Goal: Task Accomplishment & Management: Complete application form

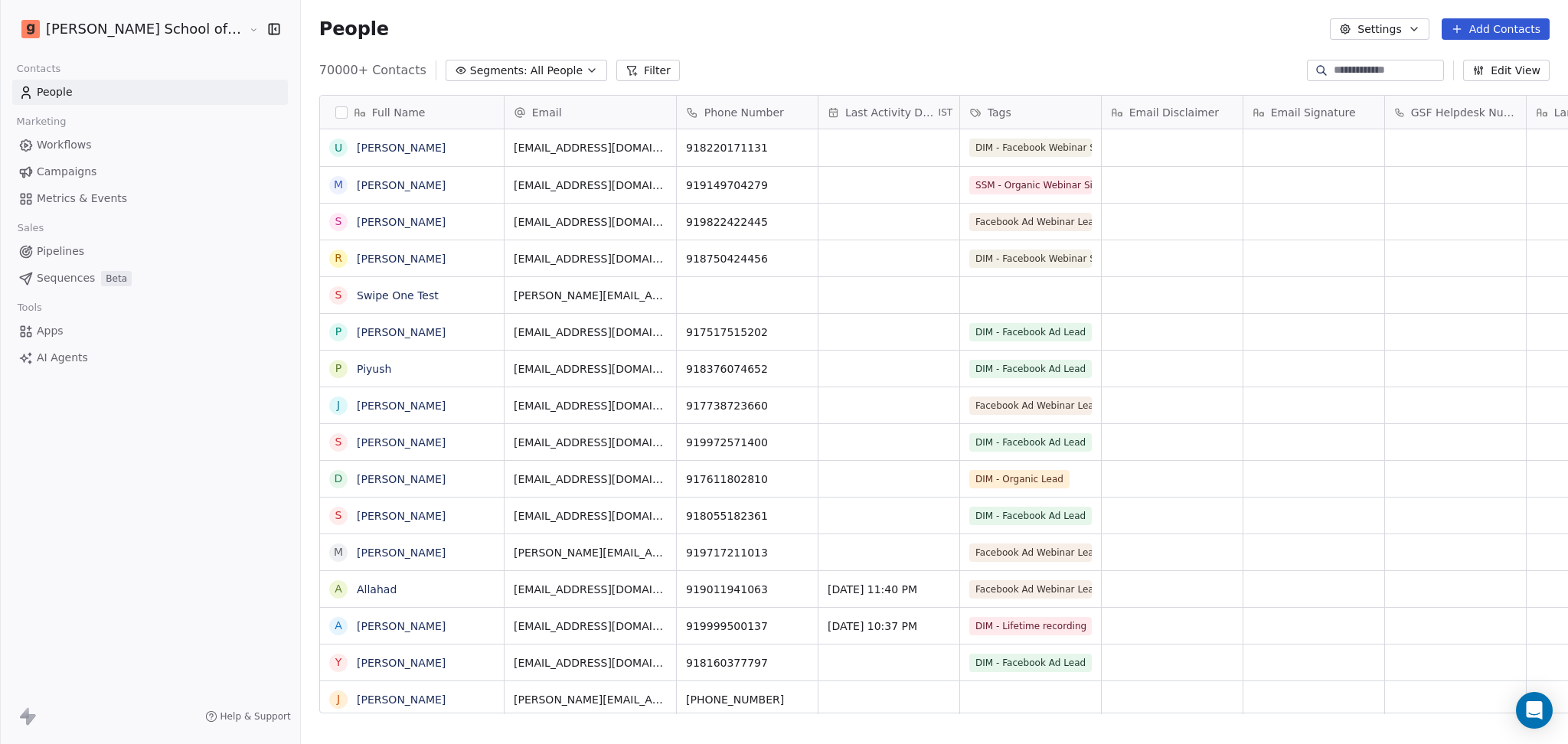
scroll to position [15, 16]
click at [1351, 37] on button "Settings" at bounding box center [1379, 28] width 99 height 21
click at [43, 143] on html "Goela School of Finance LLP Contacts People Marketing Workflows Campaigns Metri…" at bounding box center [784, 372] width 1568 height 744
click at [64, 151] on span "Workflows" at bounding box center [64, 144] width 55 height 16
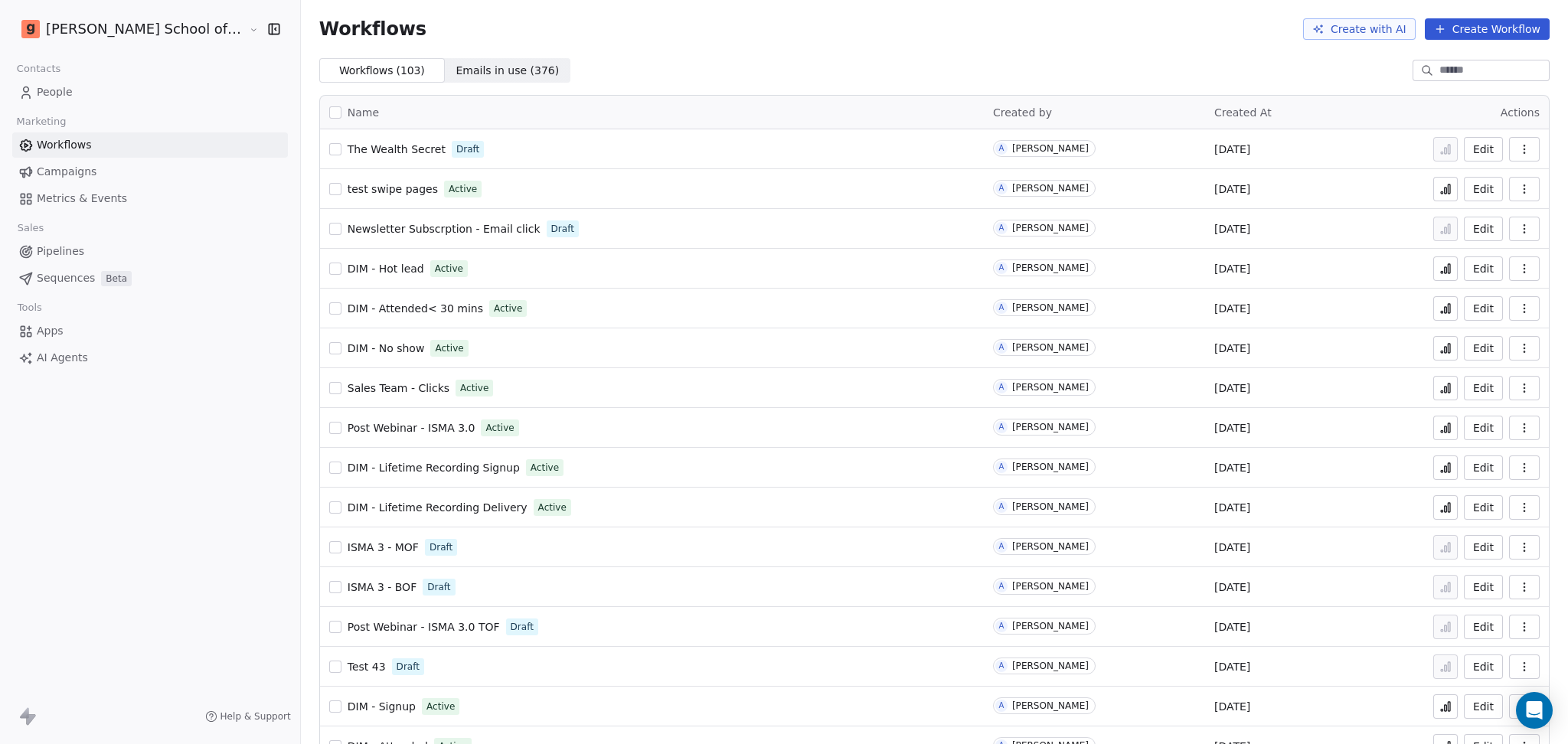
click at [1414, 67] on div at bounding box center [1426, 70] width 25 height 15
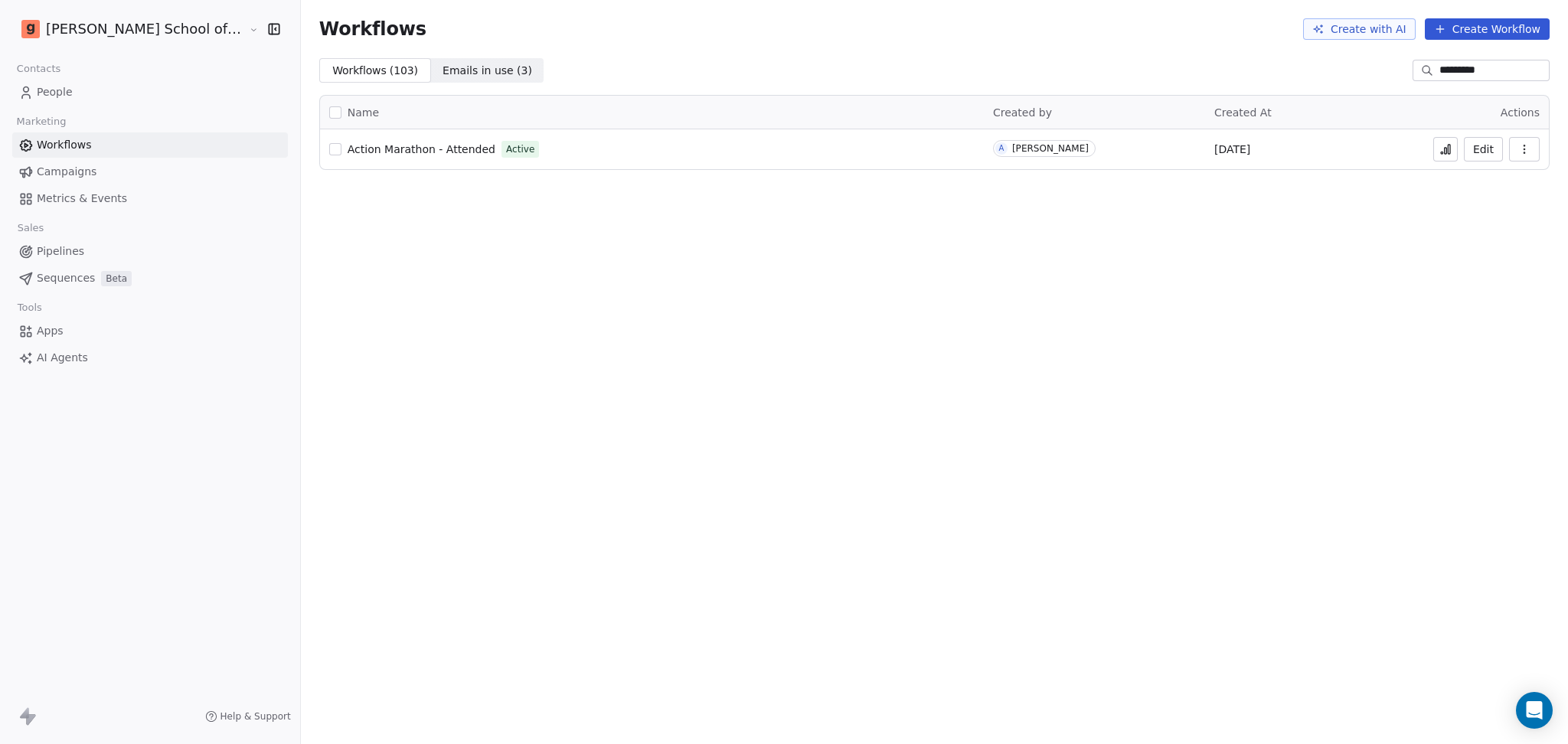
type input "*********"
click at [405, 143] on span "Action Marathon - Attended" at bounding box center [421, 149] width 148 height 12
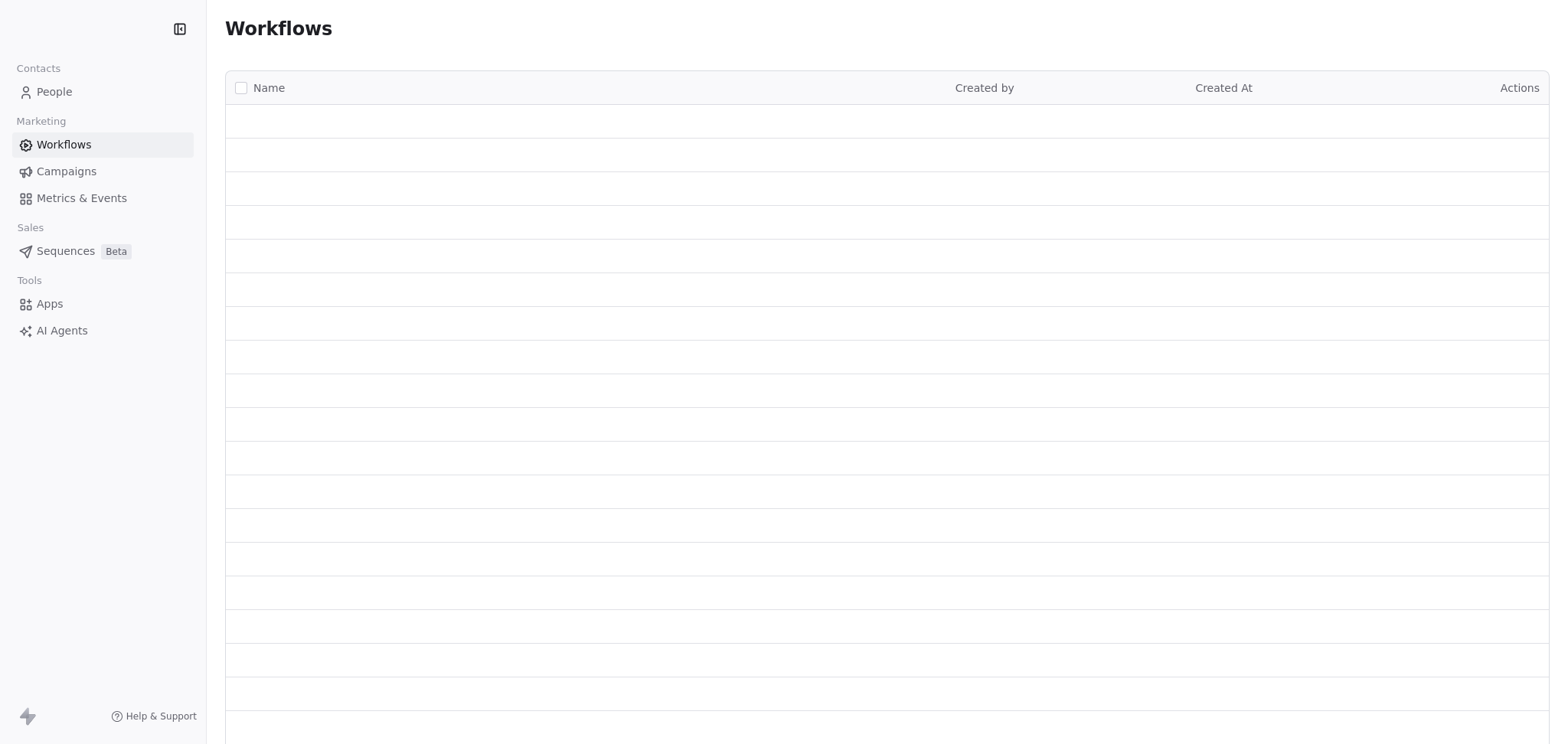
click at [113, 87] on link "People" at bounding box center [102, 92] width 181 height 25
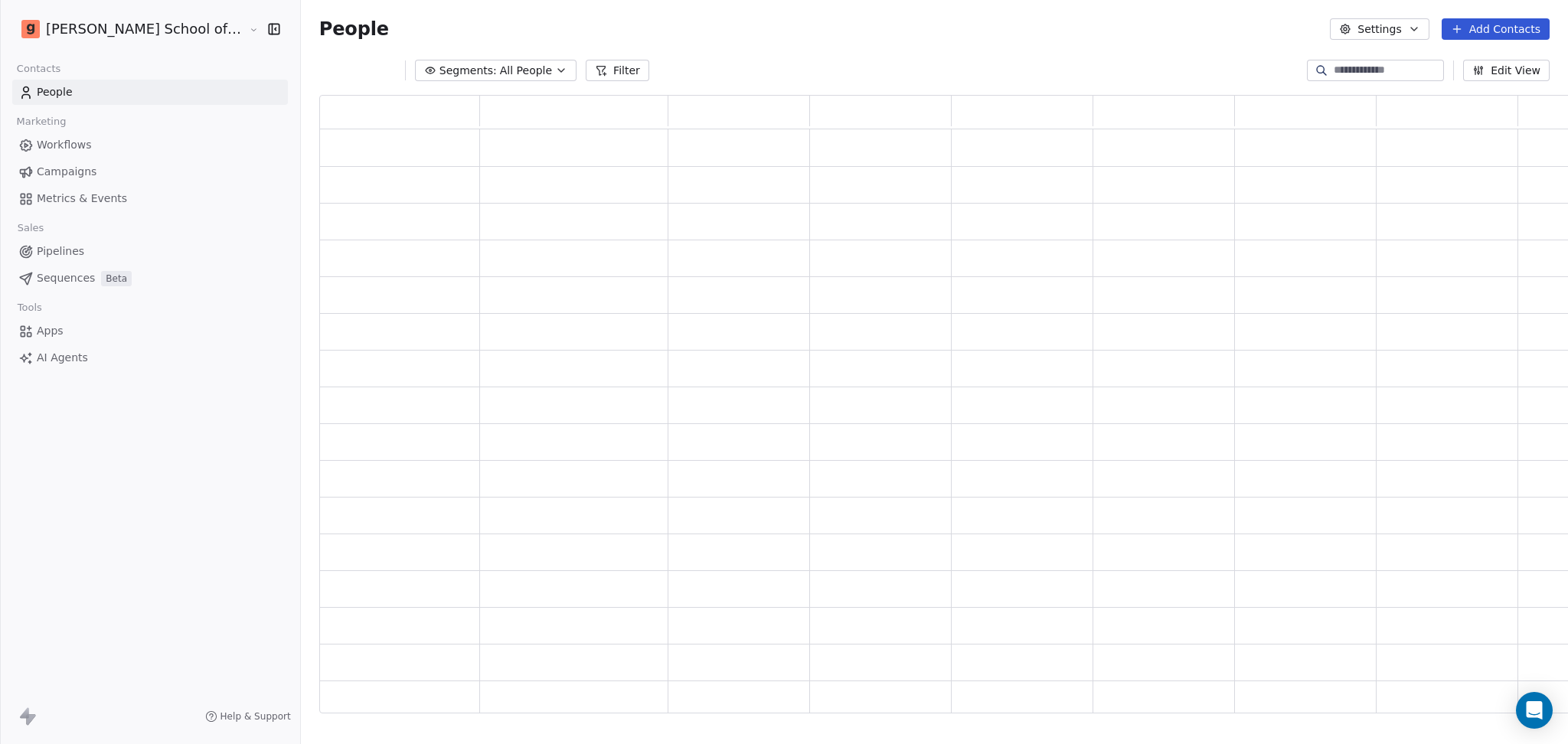
scroll to position [602, 1274]
click at [1398, 37] on button "Settings" at bounding box center [1379, 28] width 99 height 21
click at [1361, 111] on icon "Suggestions" at bounding box center [1359, 112] width 12 height 12
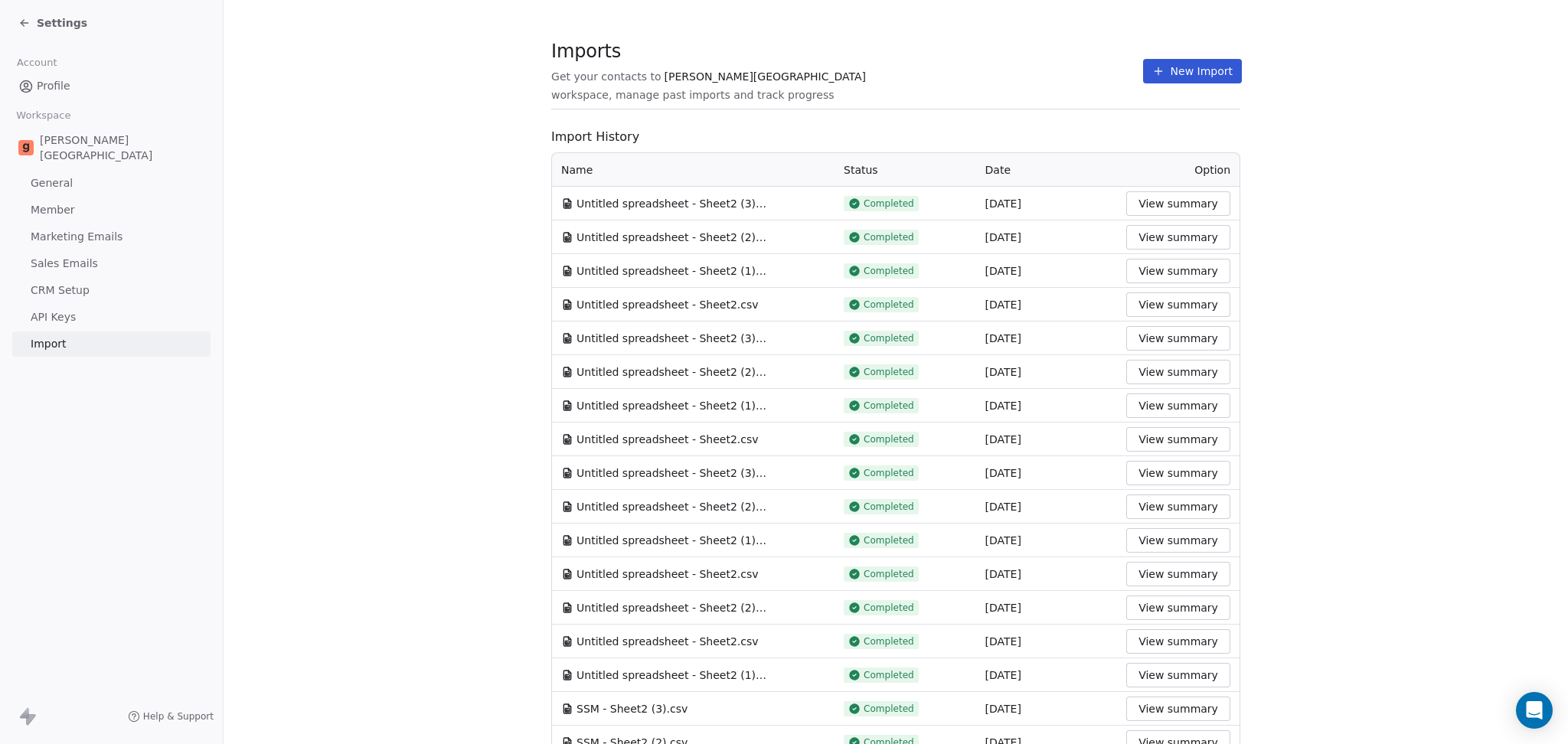
click at [1158, 81] on button "New Import" at bounding box center [1192, 71] width 99 height 25
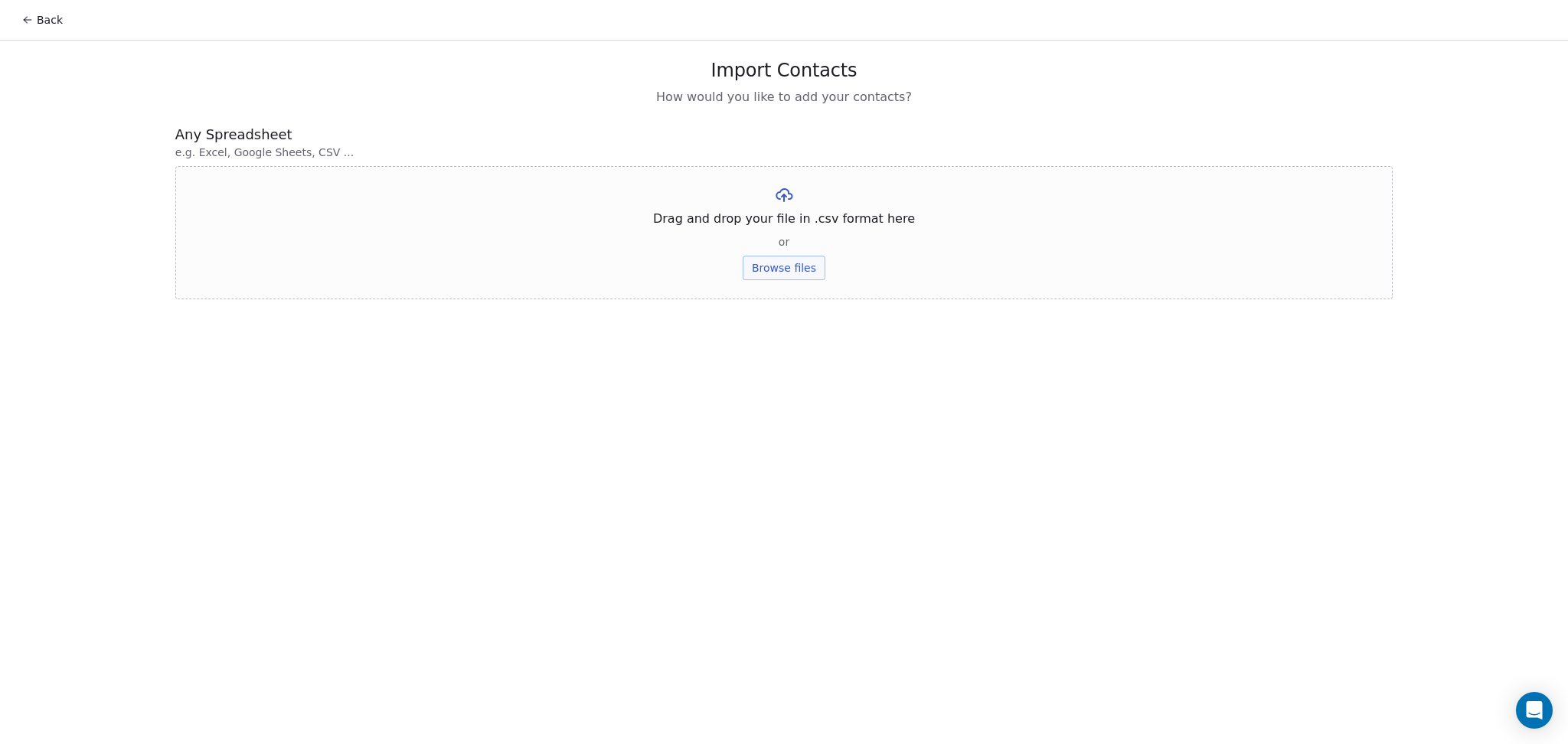
click at [801, 254] on div "Drag and drop your file in .csv format here or Browse files" at bounding box center [784, 232] width 1217 height 133
click at [790, 258] on button "Browse files" at bounding box center [784, 268] width 82 height 25
click at [796, 230] on button "Upload" at bounding box center [783, 225] width 56 height 25
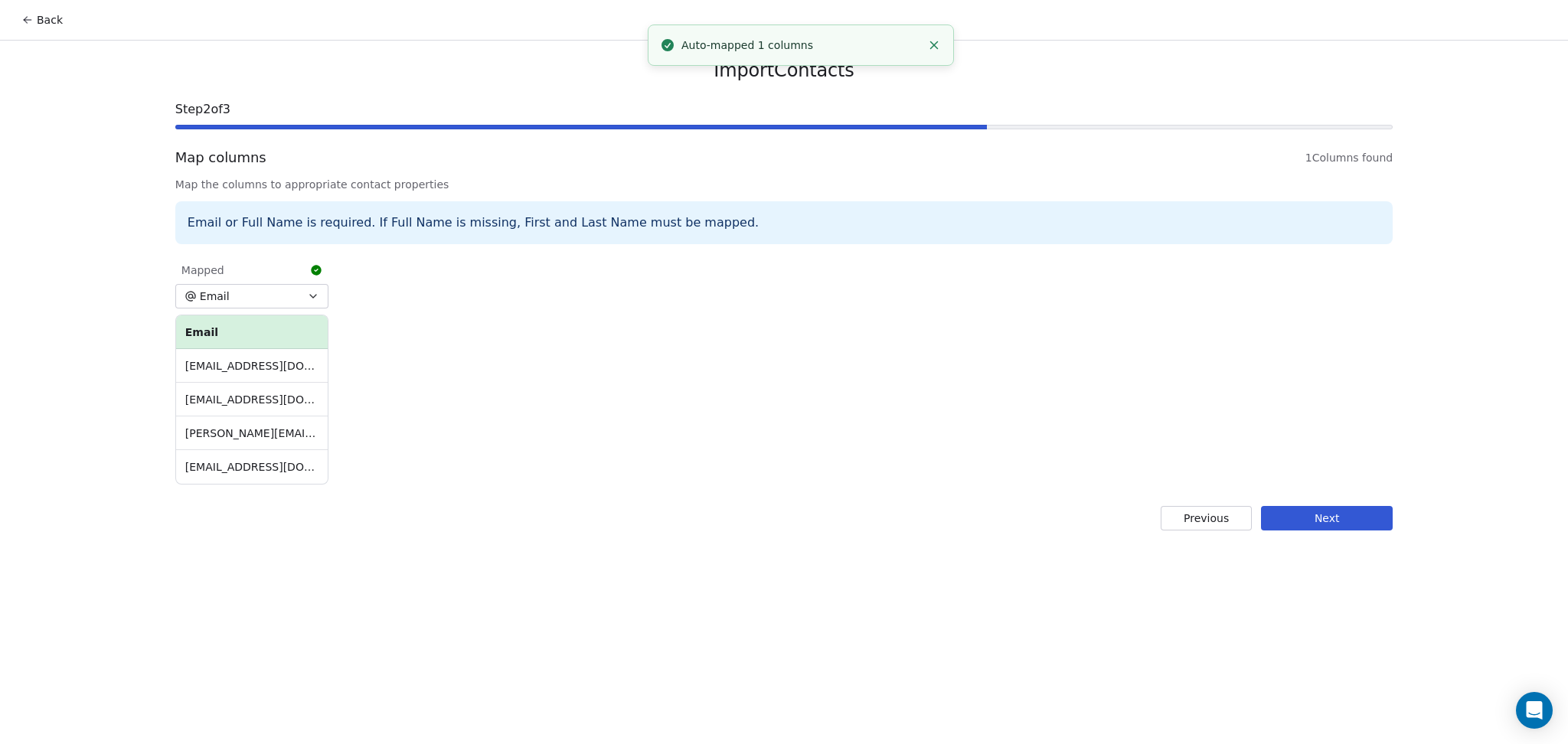
click at [1363, 524] on button "Next" at bounding box center [1326, 518] width 131 height 25
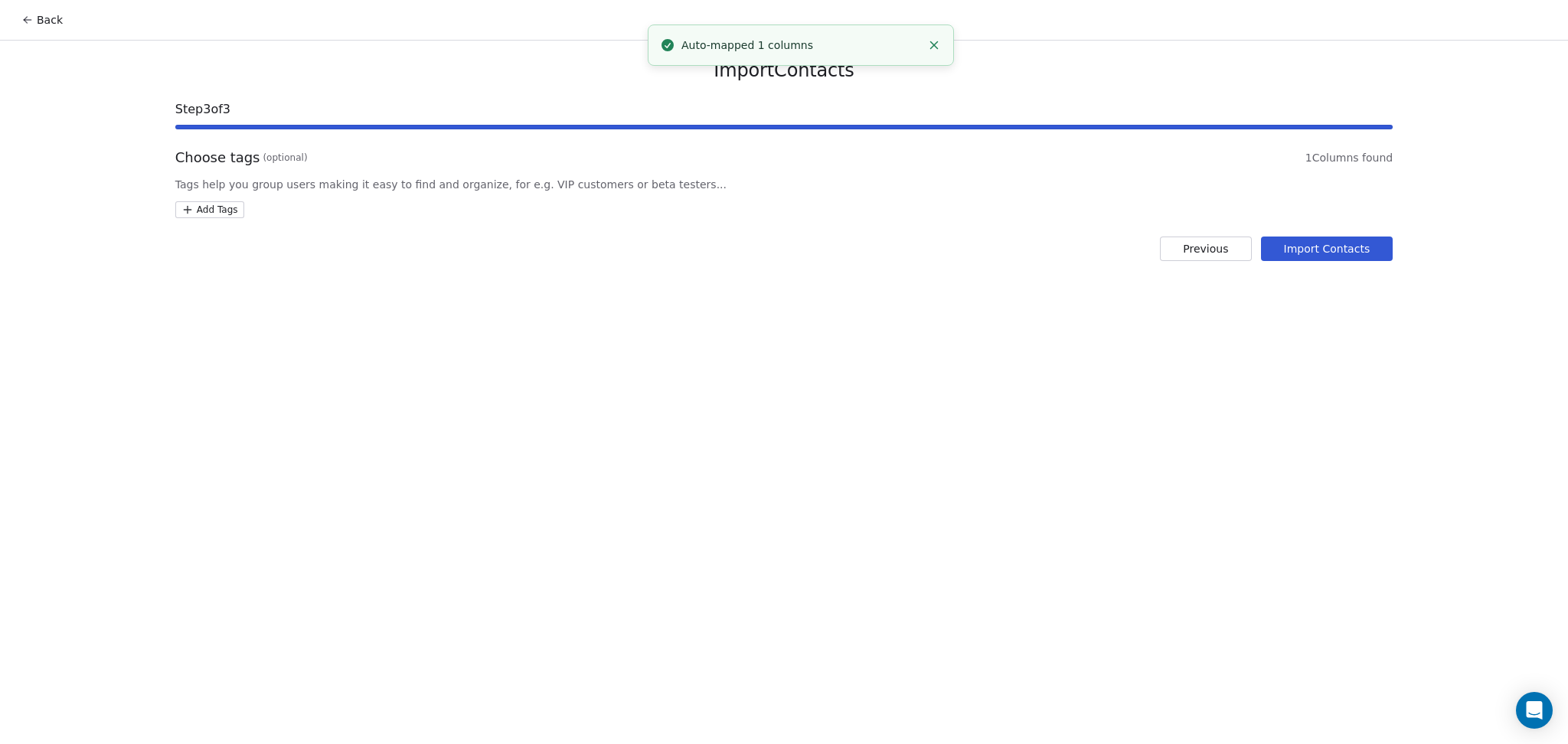
click at [190, 210] on html "Back Import Contacts Step 3 of 3 Choose tags (optional) 1 Columns found Tags he…" at bounding box center [784, 372] width 1568 height 744
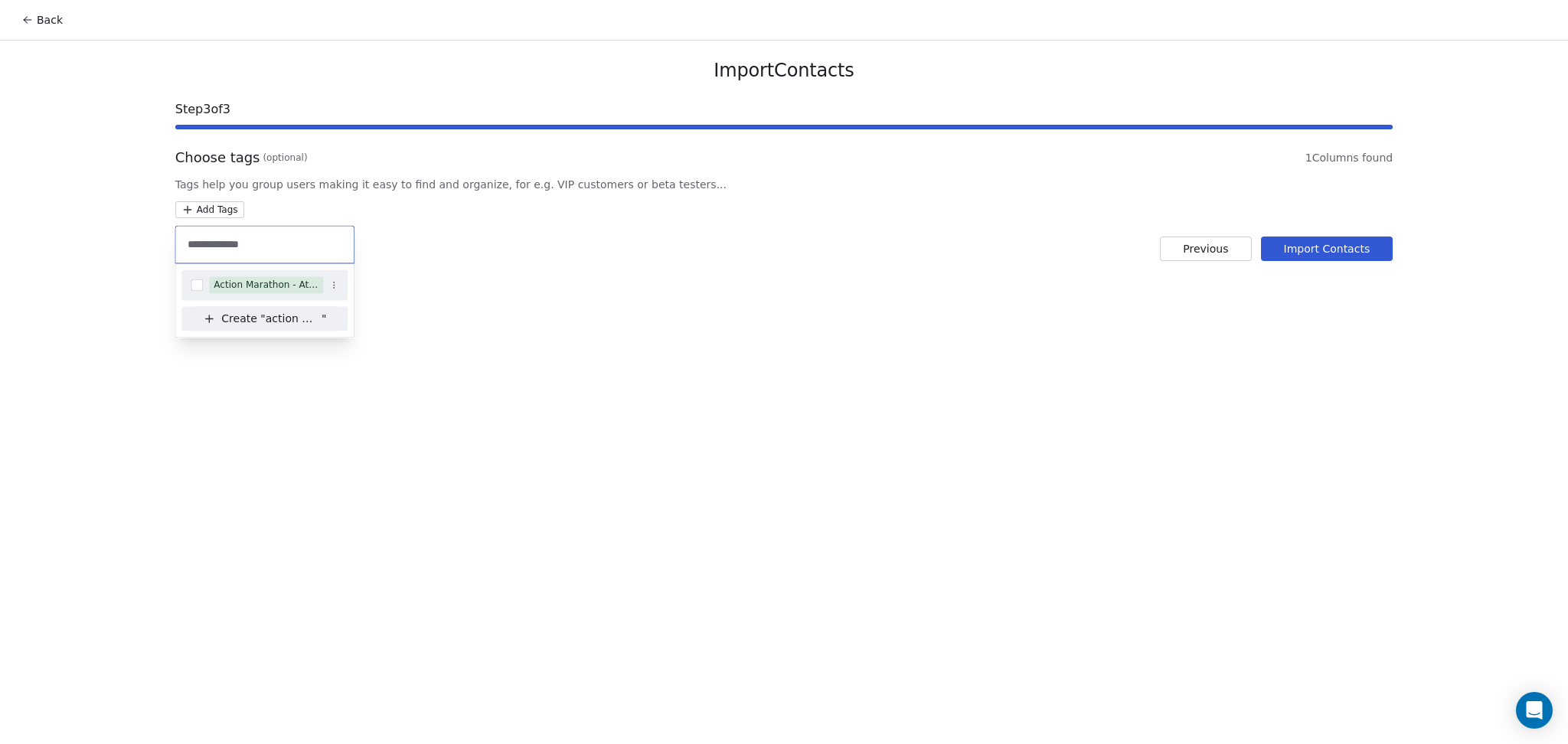
type input "**********"
click at [247, 277] on span "Action Marathon - Attended" at bounding box center [265, 285] width 114 height 17
click at [516, 267] on html "Back Import Contacts Step 3 of 3 Choose tags (optional) 1 Columns found Tags he…" at bounding box center [784, 372] width 1568 height 744
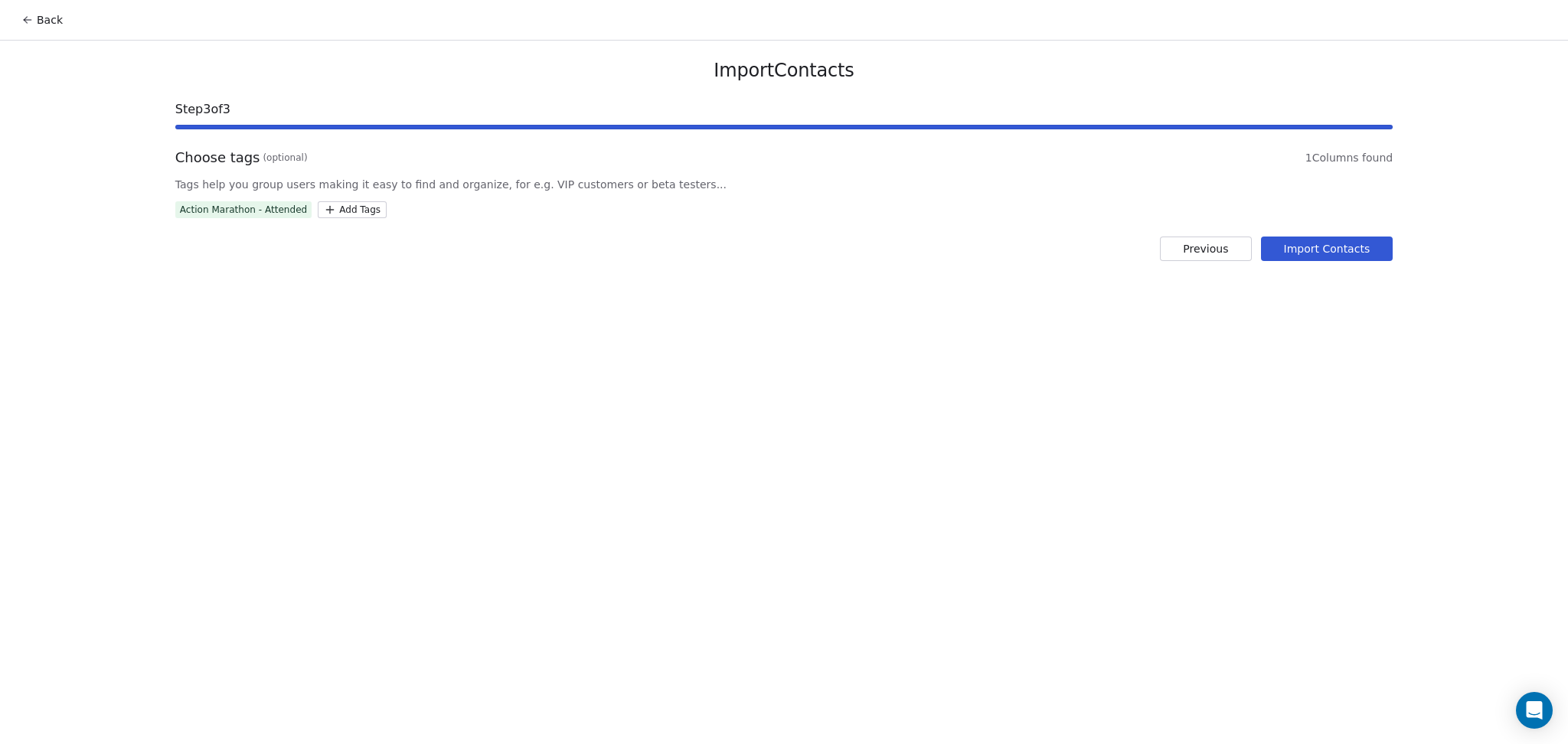
click at [1299, 251] on button "Import Contacts" at bounding box center [1327, 248] width 132 height 25
